Goal: Task Accomplishment & Management: Manage account settings

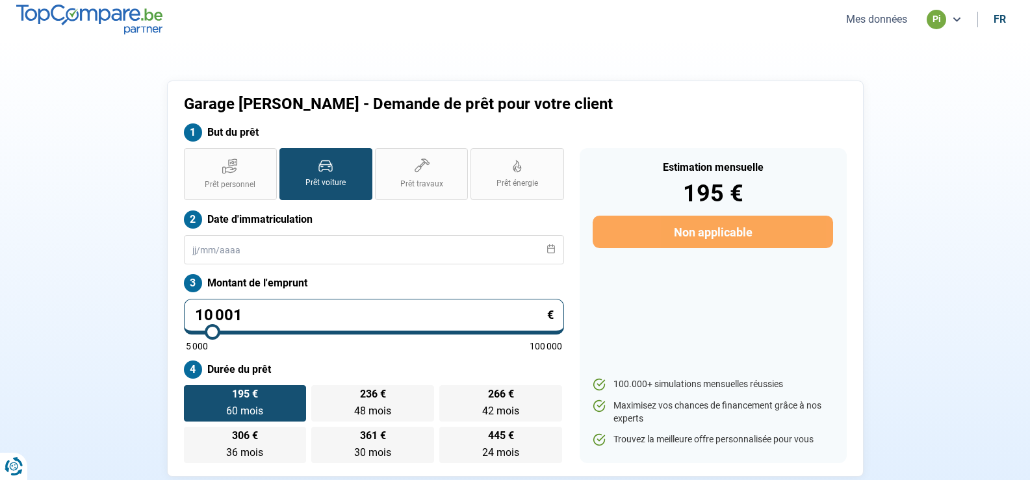
click at [952, 20] on icon at bounding box center [957, 19] width 10 height 10
click at [881, 94] on div "Garage [PERSON_NAME] - Demande de prêt pour votre client But du prêt Prêt perso…" at bounding box center [515, 279] width 858 height 397
click at [889, 18] on button "Mes données" at bounding box center [876, 19] width 69 height 14
click at [956, 18] on icon at bounding box center [957, 19] width 10 height 10
click at [946, 164] on section "Garage [PERSON_NAME] - Demande de prêt pour votre client But du prêt Prêt perso…" at bounding box center [515, 279] width 1030 height 480
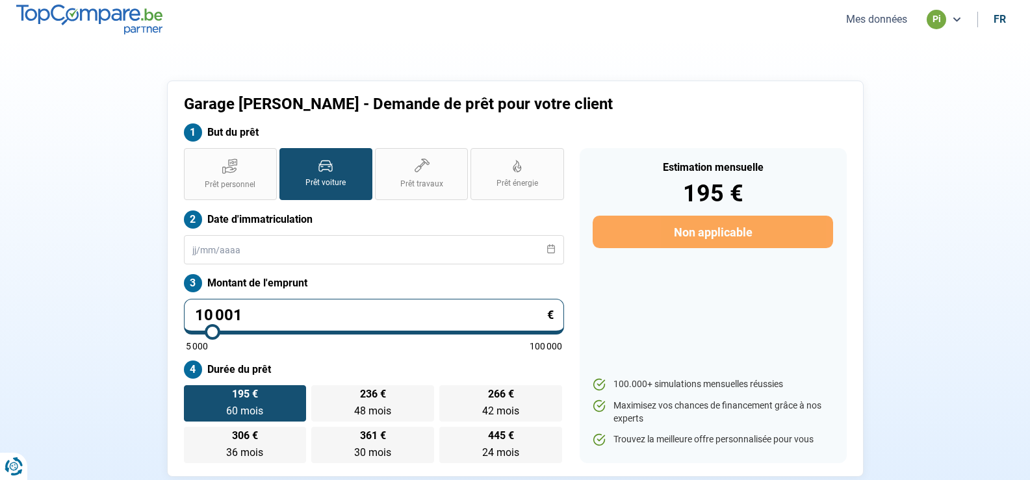
click at [933, 14] on div "pi" at bounding box center [937, 20] width 20 height 20
click at [965, 88] on section "Garage [PERSON_NAME] - Demande de prêt pour votre client But du prêt Prêt perso…" at bounding box center [515, 279] width 1030 height 480
click at [938, 23] on div "pi" at bounding box center [937, 20] width 20 height 20
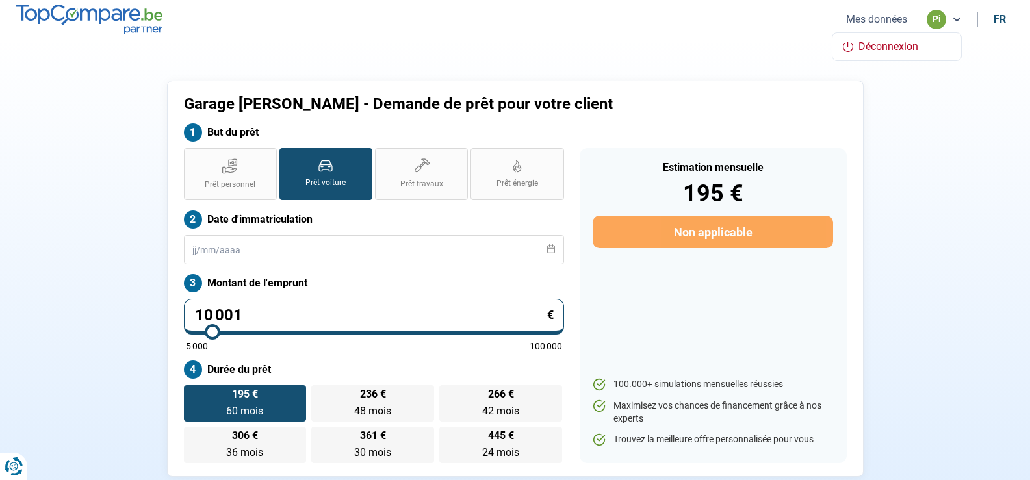
click at [917, 41] on span "Déconnexion" at bounding box center [889, 46] width 60 height 12
click at [935, 16] on button "Se connecter" at bounding box center [928, 19] width 67 height 14
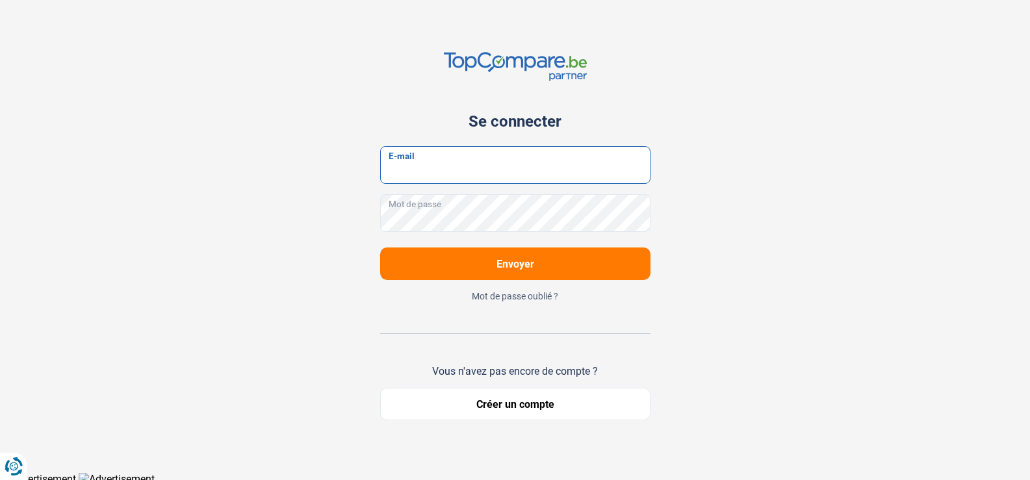
type input "[EMAIL_ADDRESS][DOMAIN_NAME]"
click at [488, 262] on button "Envoyer" at bounding box center [515, 264] width 270 height 33
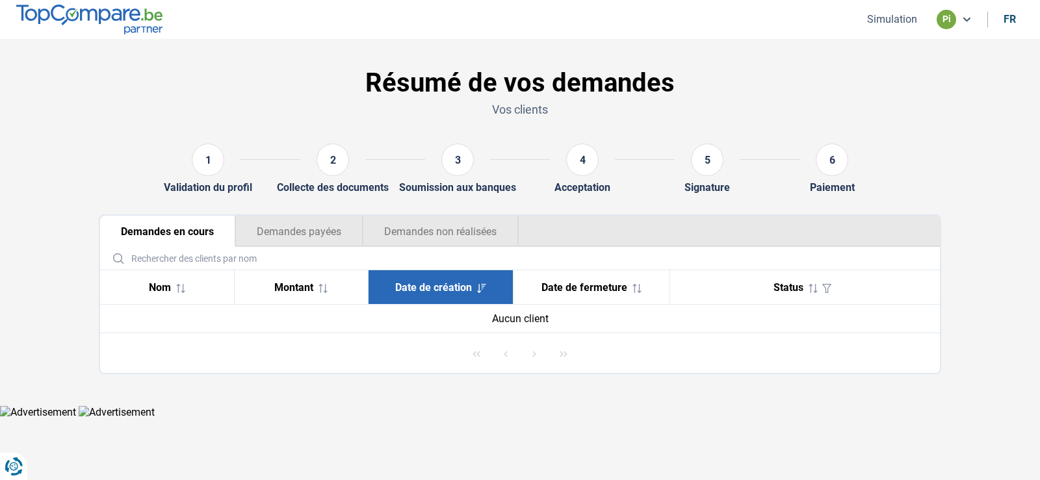
click at [168, 229] on button "Demandes en cours" at bounding box center [167, 231] width 135 height 31
click at [302, 231] on button "Demandes payées" at bounding box center [298, 231] width 127 height 31
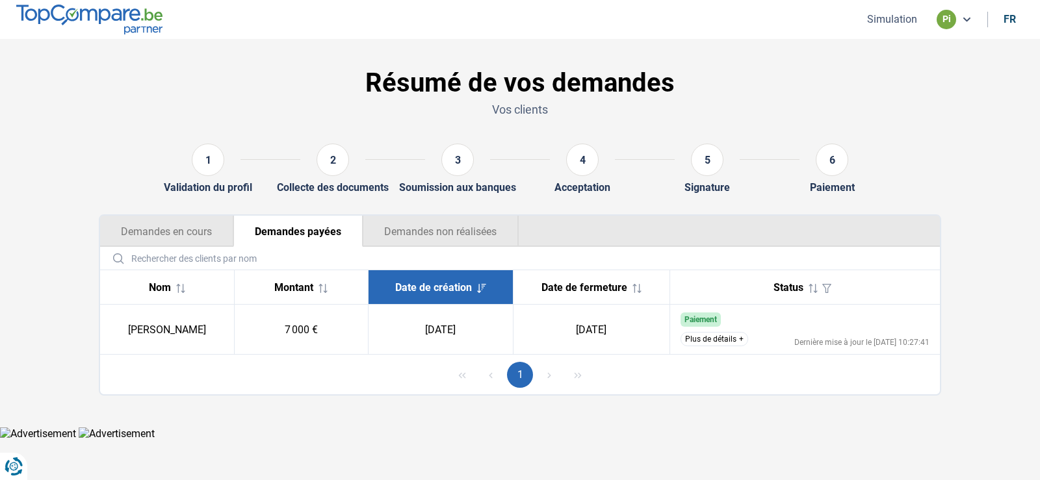
click at [200, 229] on button "Demandes en cours" at bounding box center [166, 231] width 133 height 31
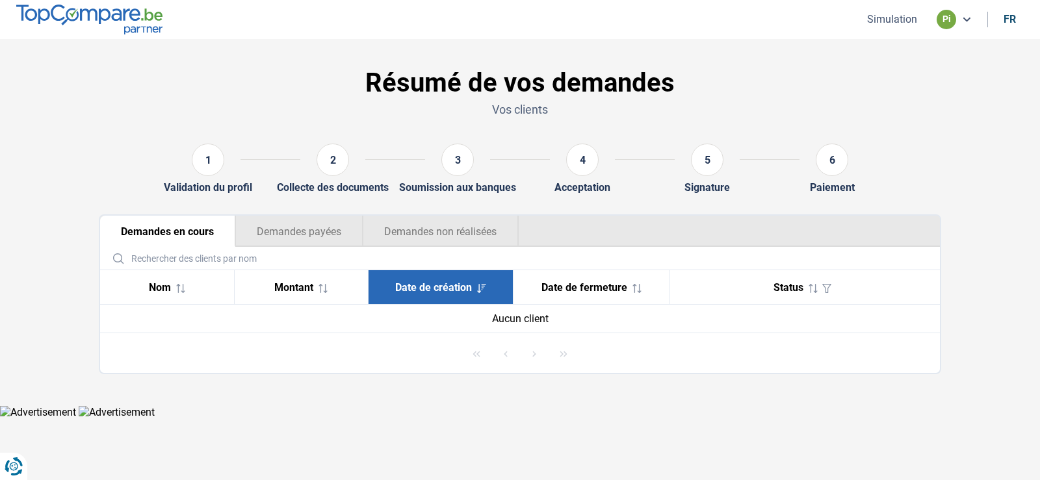
click at [459, 231] on button "Demandes non réalisées" at bounding box center [441, 231] width 156 height 31
